Goal: Navigation & Orientation: Find specific page/section

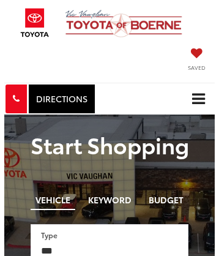
scroll to position [3040, 0]
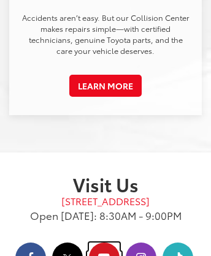
click at [104, 250] on icon "YouTube: Click to visit our YouTube page" at bounding box center [104, 258] width 31 height 31
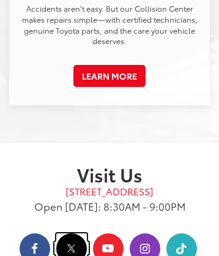
click at [71, 244] on icon "Twitter: Click to visit our Twitter page" at bounding box center [71, 248] width 9 height 9
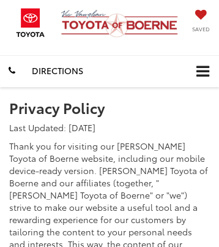
scroll to position [0, 1]
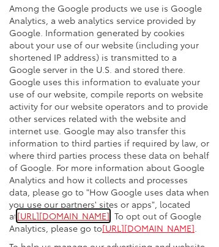
click at [110, 216] on link "[URL][DOMAIN_NAME]" at bounding box center [63, 215] width 92 height 12
